Goal: Find specific page/section: Find specific page/section

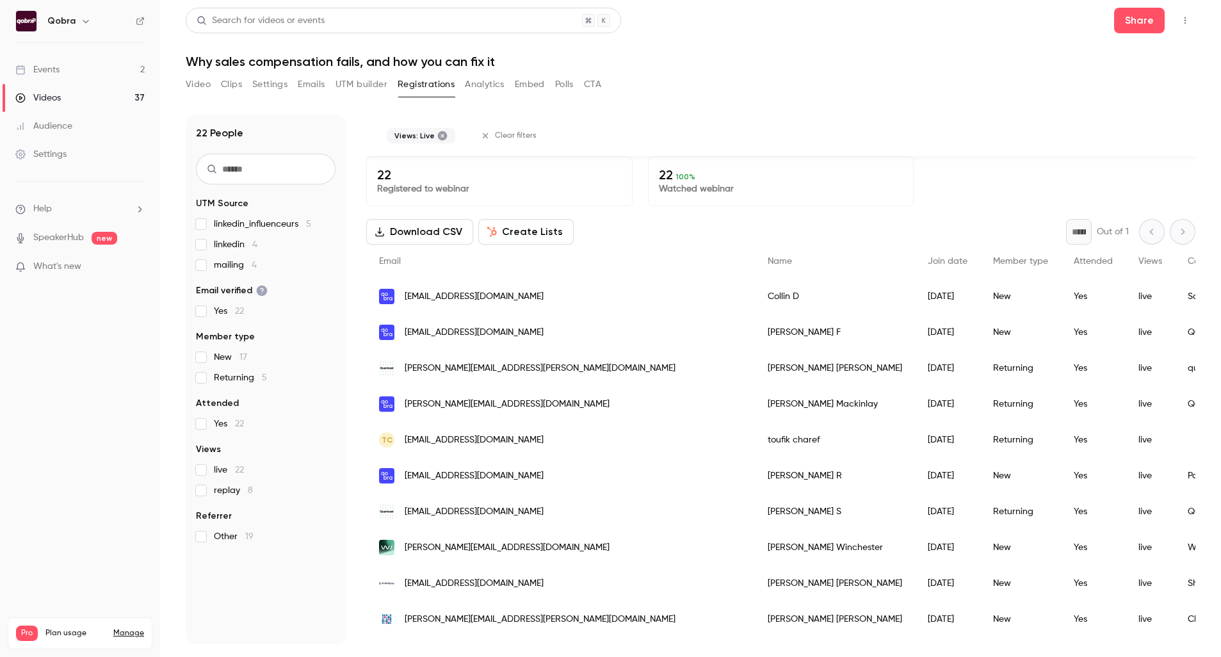
scroll to position [247, 0]
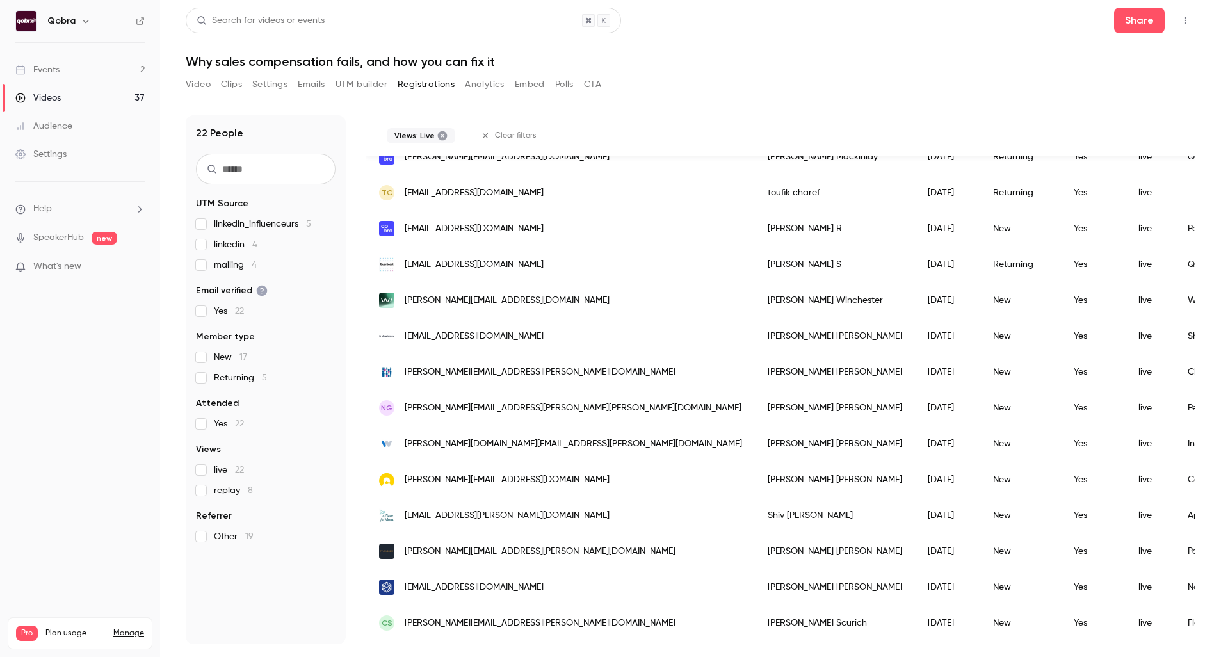
click at [88, 58] on link "Events 2" at bounding box center [80, 70] width 160 height 28
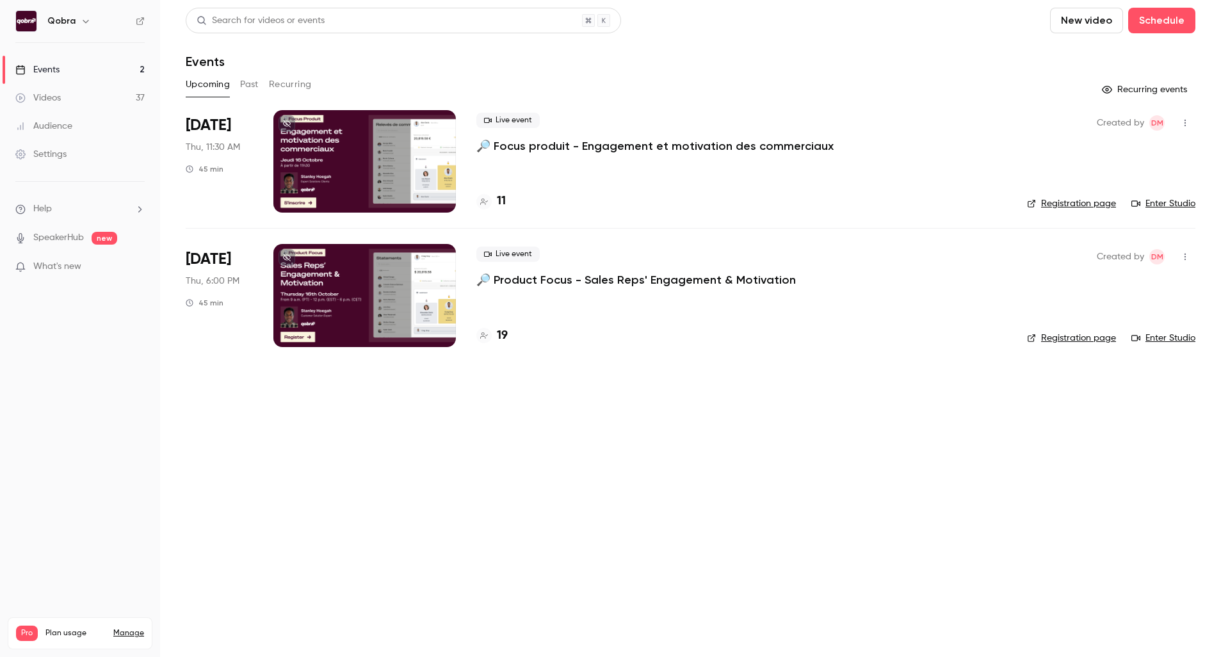
click at [88, 68] on link "Events 2" at bounding box center [80, 70] width 160 height 28
click at [505, 198] on h4 "11" at bounding box center [501, 201] width 9 height 17
